Goal: Entertainment & Leisure: Consume media (video, audio)

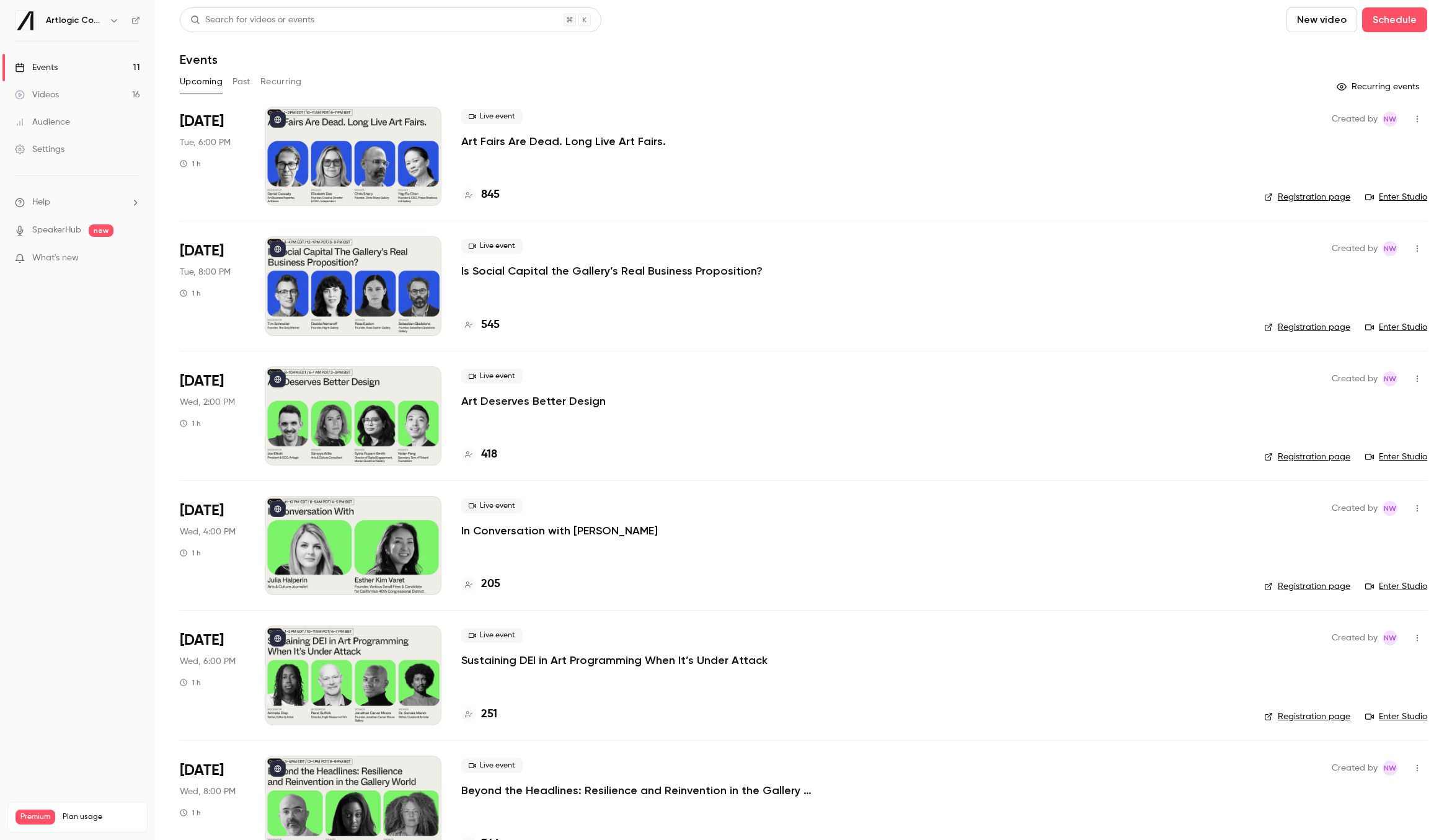
click at [236, 84] on button "Past" at bounding box center [241, 81] width 18 height 20
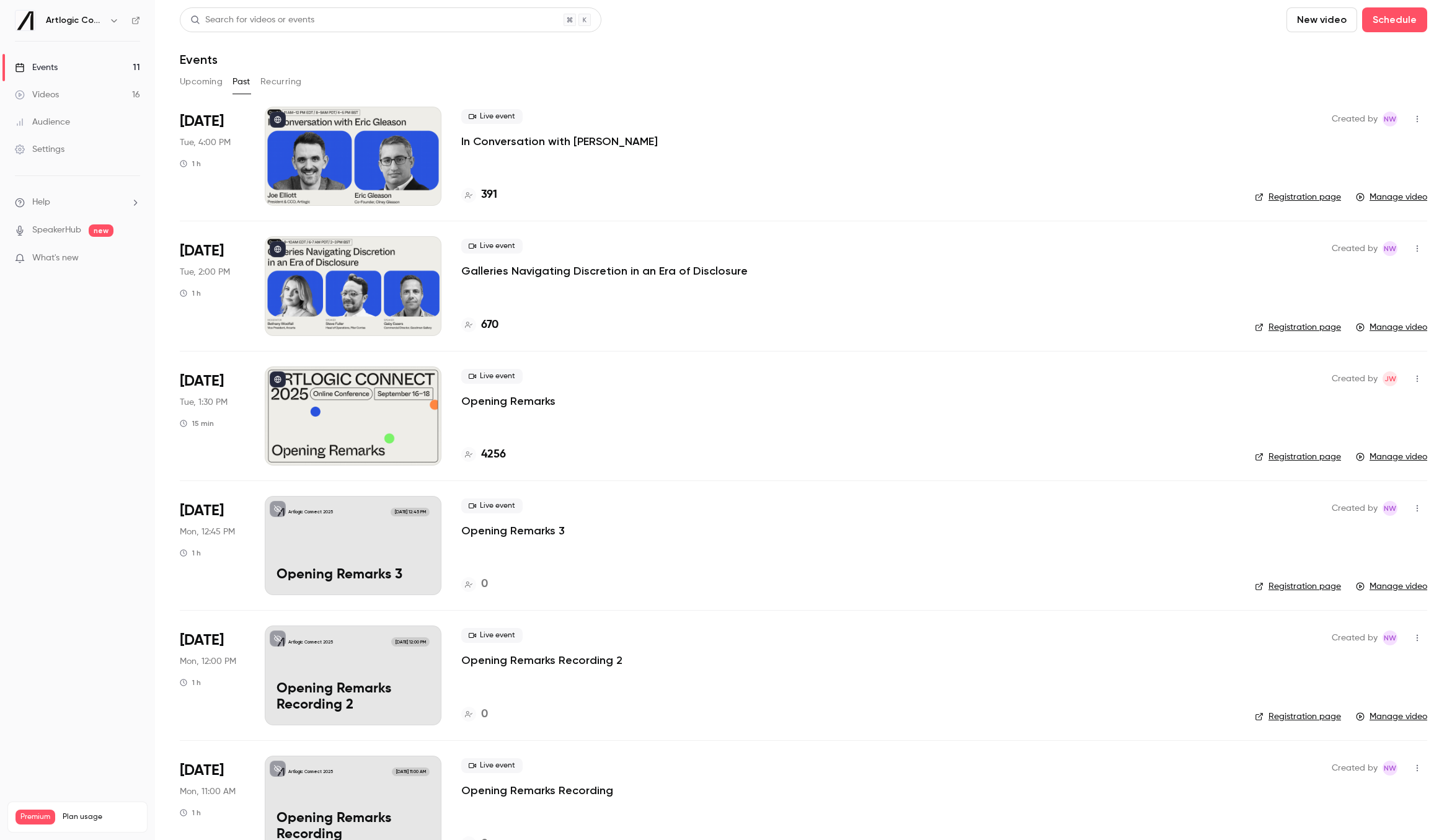
click at [600, 132] on div "Live event In Conversation with Eric Gleason" at bounding box center [848, 128] width 774 height 39
click at [603, 143] on p "In Conversation with [PERSON_NAME]" at bounding box center [559, 141] width 196 height 15
